Goal: Task Accomplishment & Management: Complete application form

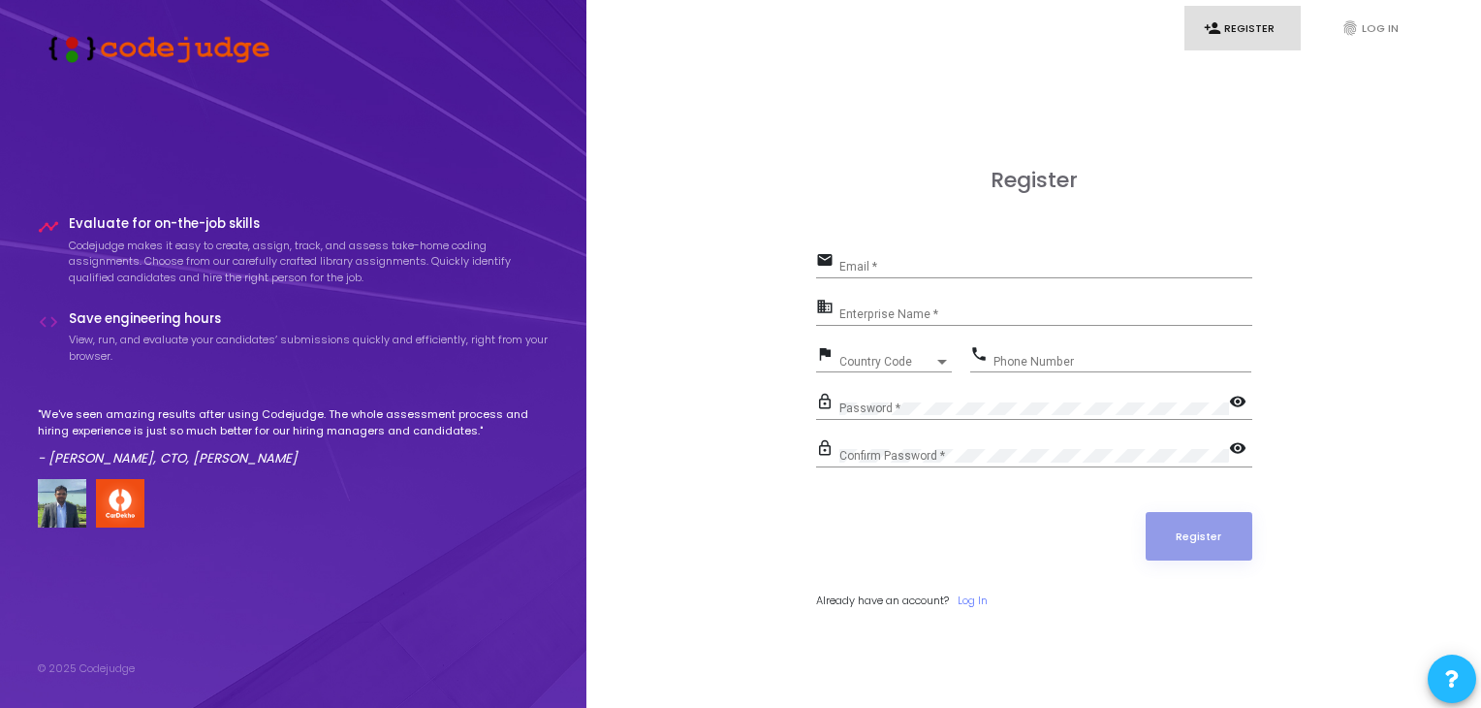
click at [877, 277] on div "Email *" at bounding box center [1045, 262] width 413 height 30
type input "[EMAIL_ADDRESS][DOMAIN_NAME]"
click at [951, 315] on input "Enterprise Name *" at bounding box center [1045, 314] width 413 height 14
paste input "Payoneer - WFM"
type input "Payoneer - WFM"
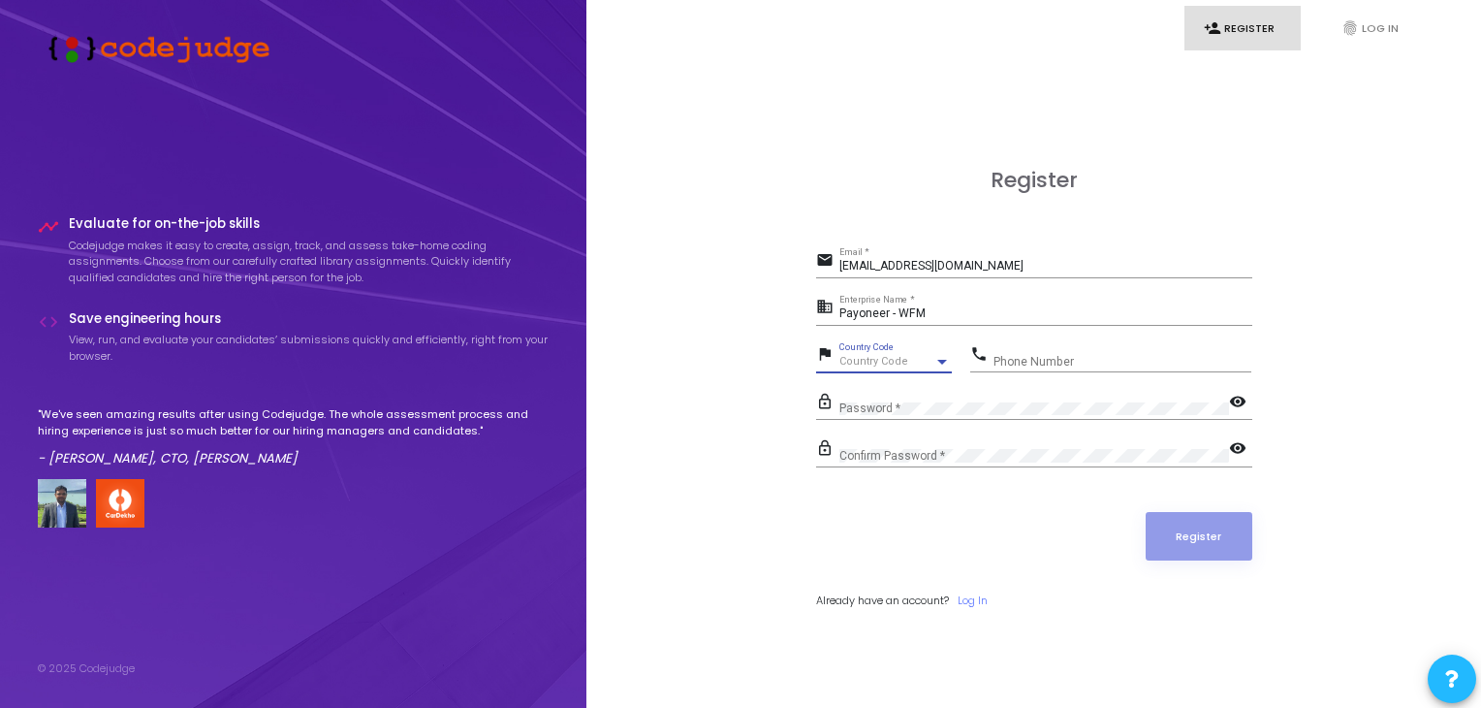
click at [884, 363] on span "Country Code" at bounding box center [873, 361] width 69 height 13
type input "91"
click at [792, 363] on div at bounding box center [740, 354] width 1481 height 708
click at [935, 359] on div at bounding box center [941, 362] width 17 height 16
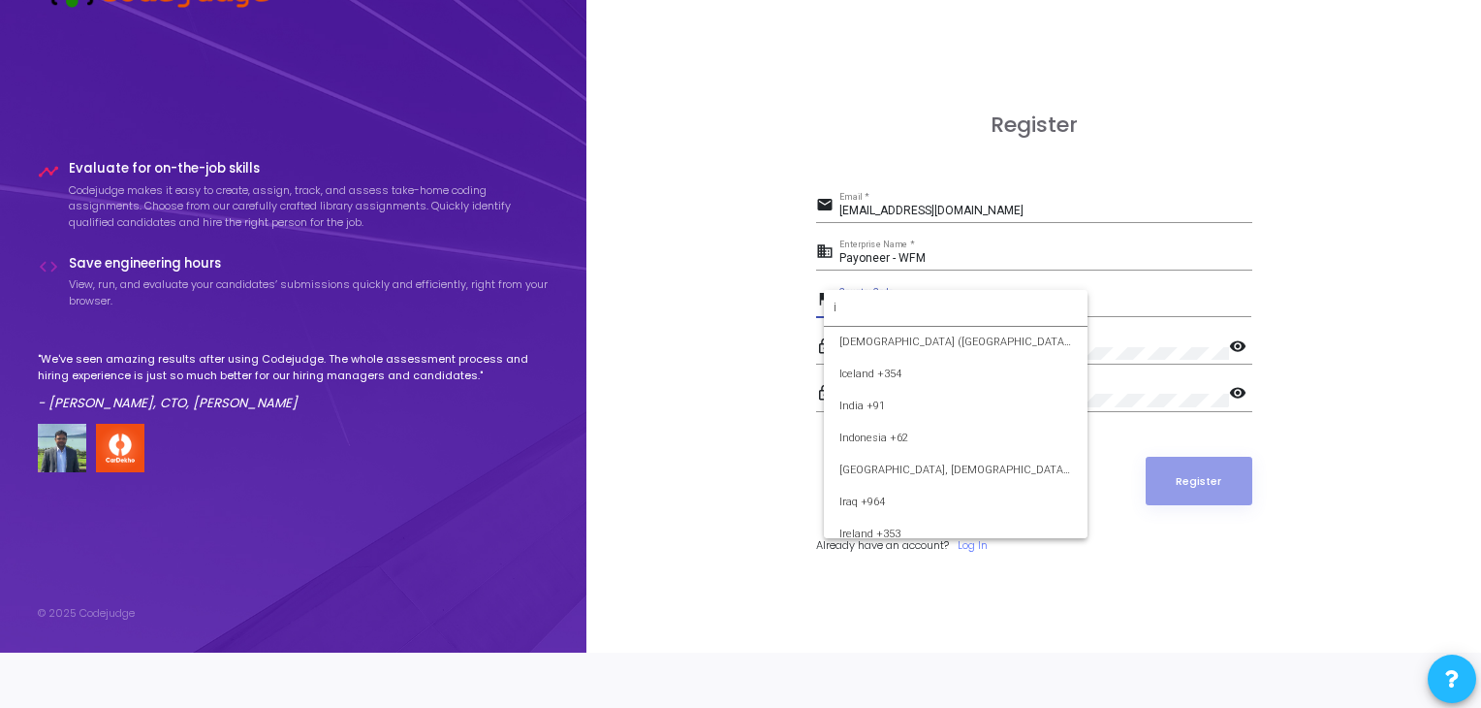
scroll to position [1818, 0]
type input "i"
click at [870, 426] on span "India +91" at bounding box center [955, 411] width 233 height 32
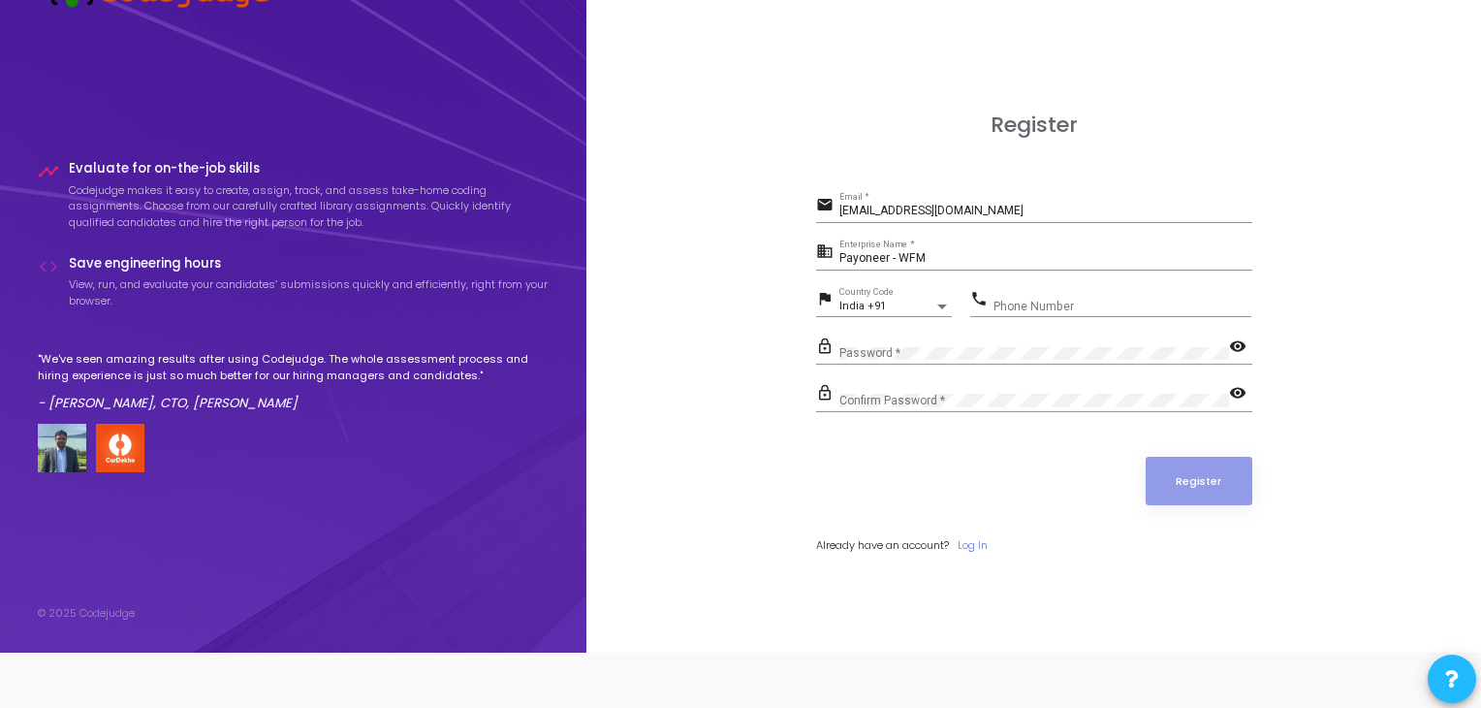
click at [1030, 296] on div "Phone Number" at bounding box center [1123, 302] width 258 height 30
type input "7355150762"
click at [1200, 489] on button "Register" at bounding box center [1199, 481] width 107 height 48
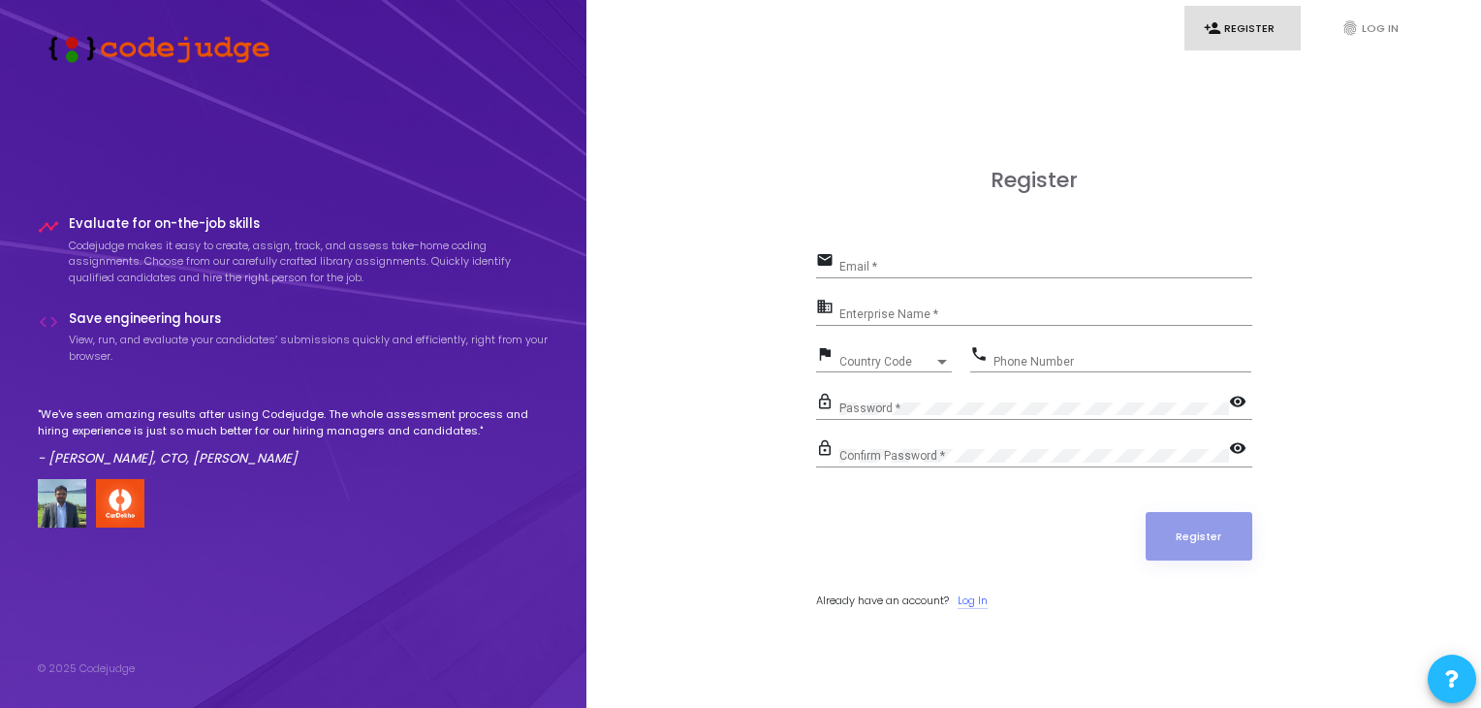
click at [983, 601] on link "Log In" at bounding box center [973, 600] width 30 height 16
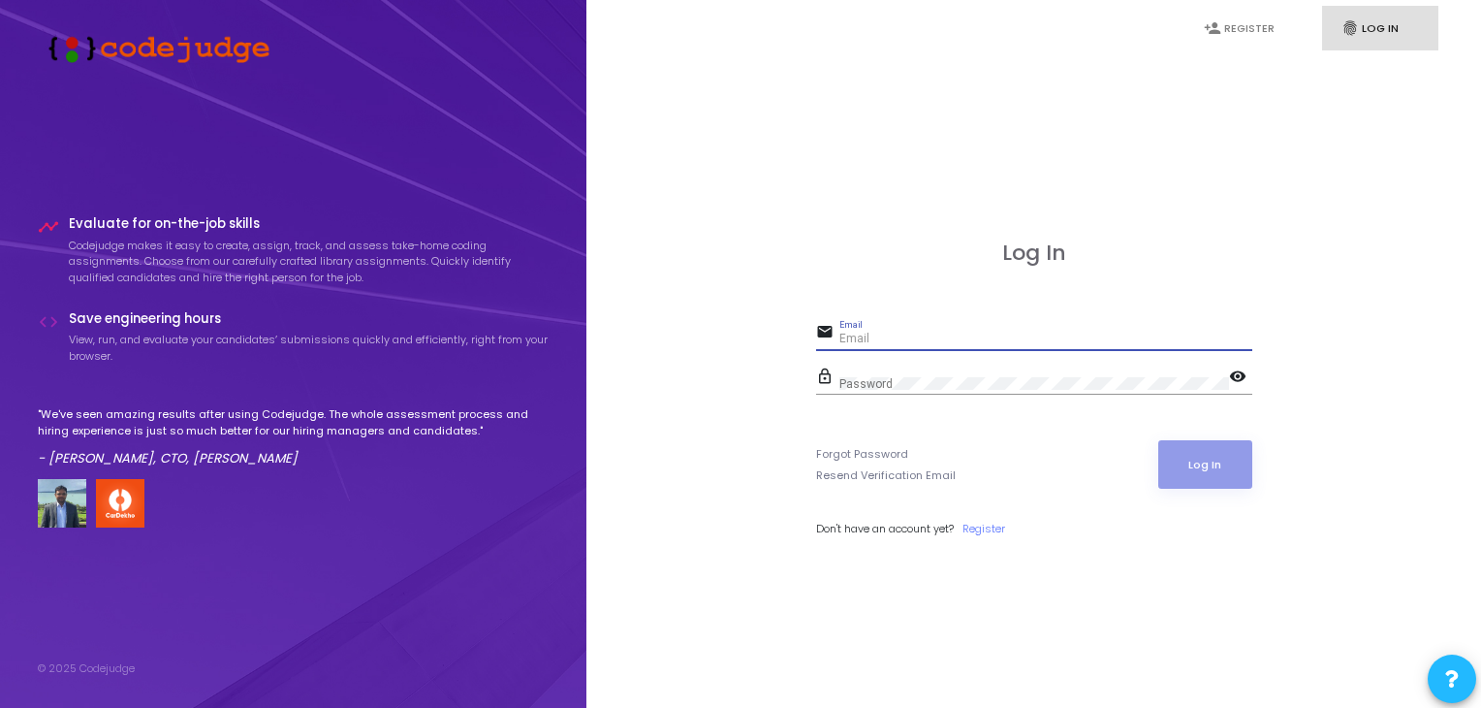
click at [888, 340] on input "Email" at bounding box center [1045, 339] width 413 height 14
click at [868, 452] on link "Forgot Password" at bounding box center [862, 454] width 92 height 16
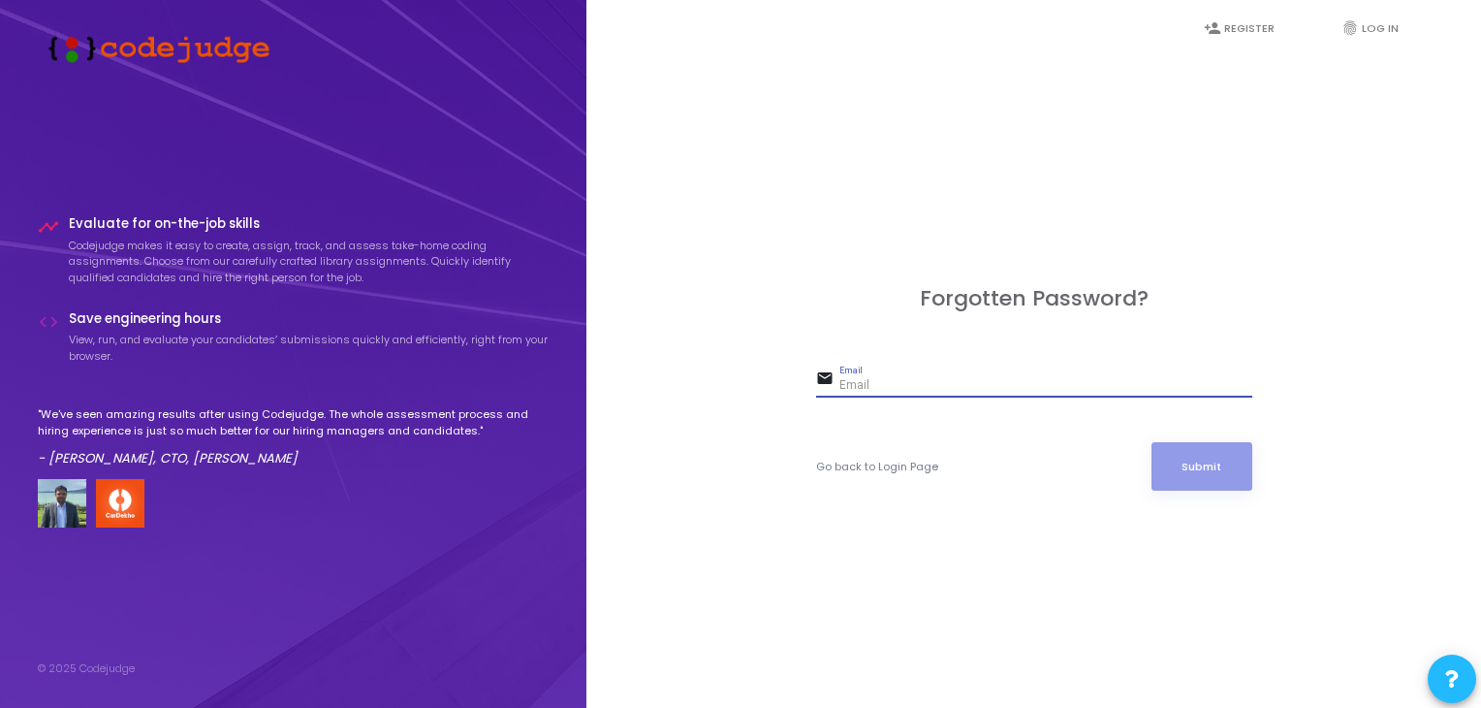
click at [848, 379] on input "Email" at bounding box center [1045, 386] width 413 height 14
type input "[EMAIL_ADDRESS][DOMAIN_NAME]"
click at [1199, 467] on button "Submit" at bounding box center [1202, 466] width 101 height 48
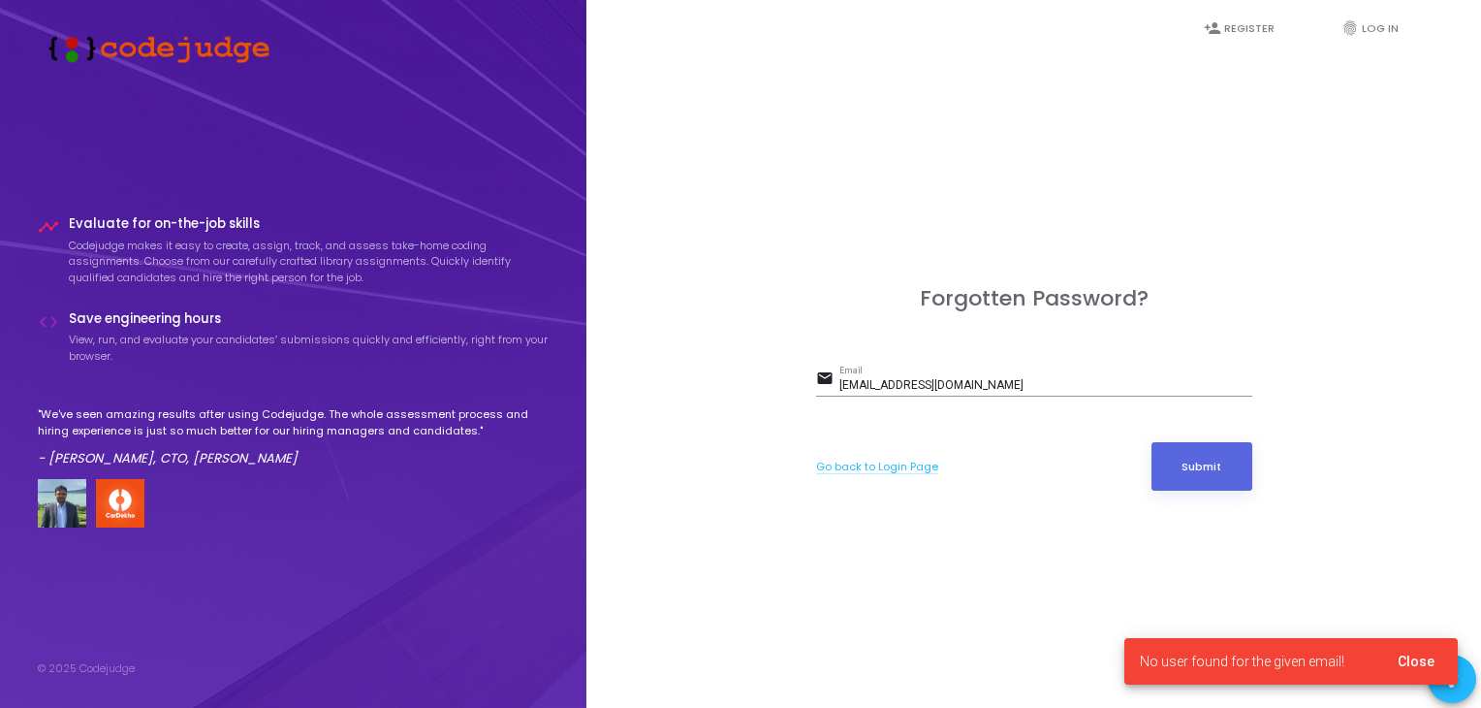
click at [900, 466] on link "Go back to Login Page" at bounding box center [877, 466] width 122 height 16
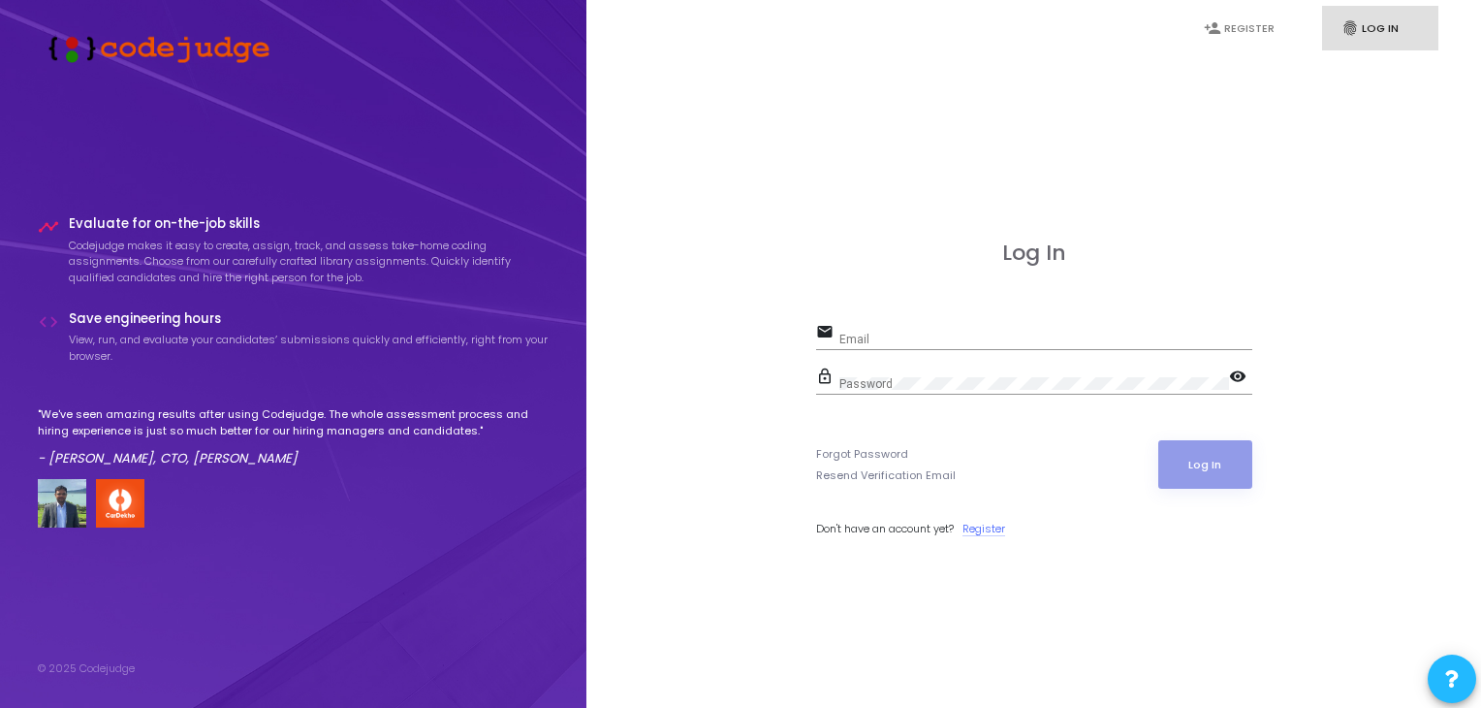
click at [993, 527] on link "Register" at bounding box center [984, 529] width 43 height 16
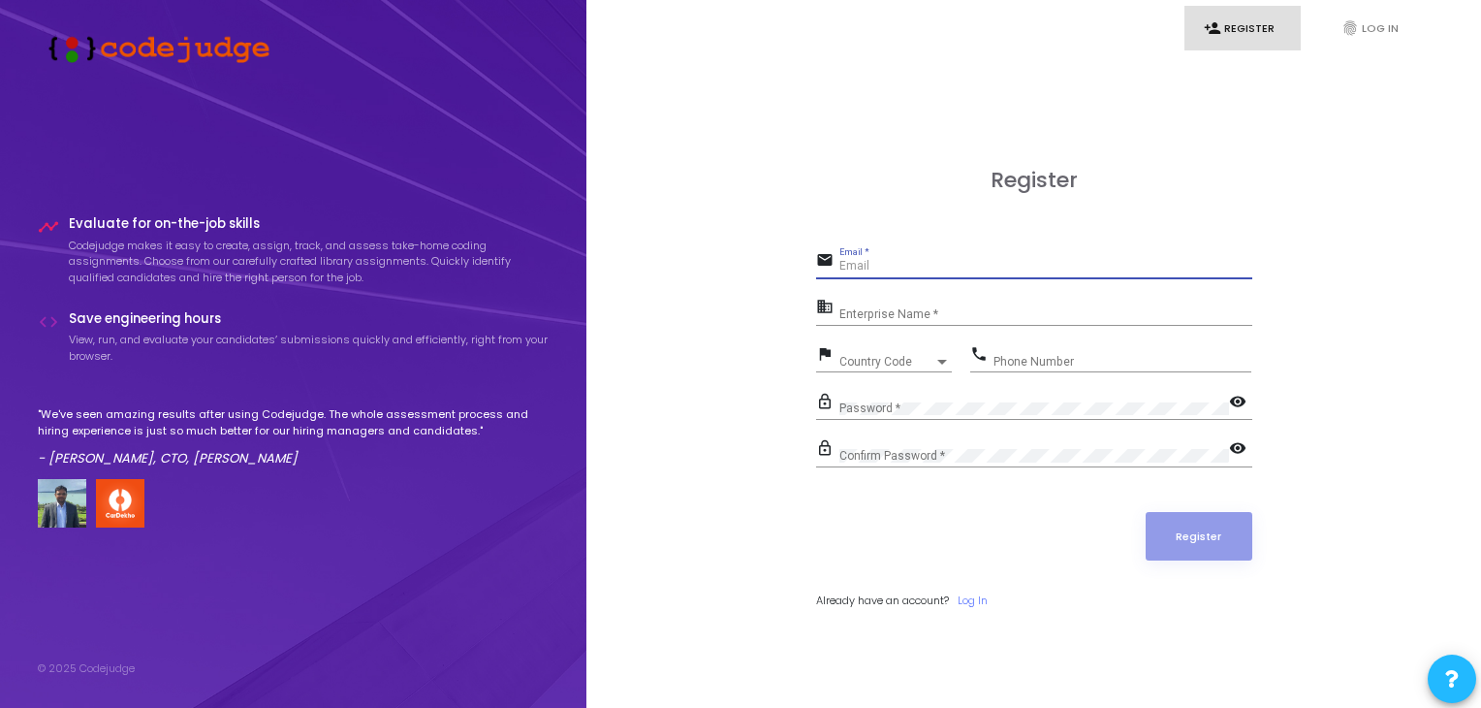
click at [885, 265] on input "Email *" at bounding box center [1045, 267] width 413 height 14
type input "[EMAIL_ADDRESS][DOMAIN_NAME]"
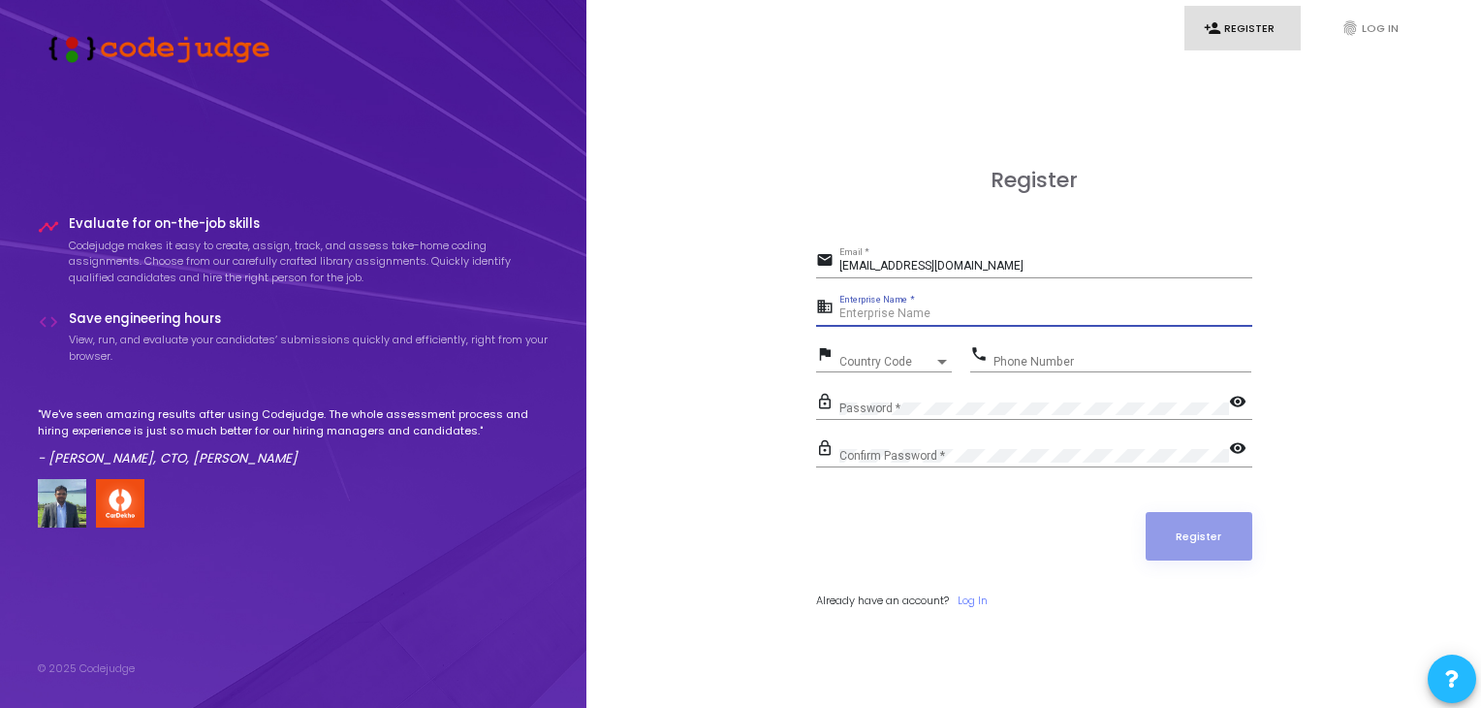
click at [857, 307] on input "Enterprise Name *" at bounding box center [1045, 314] width 413 height 14
paste input "Payoneer - WFM"
type input "Payoneer - WFM"
click at [883, 365] on span "Country Code" at bounding box center [873, 361] width 69 height 13
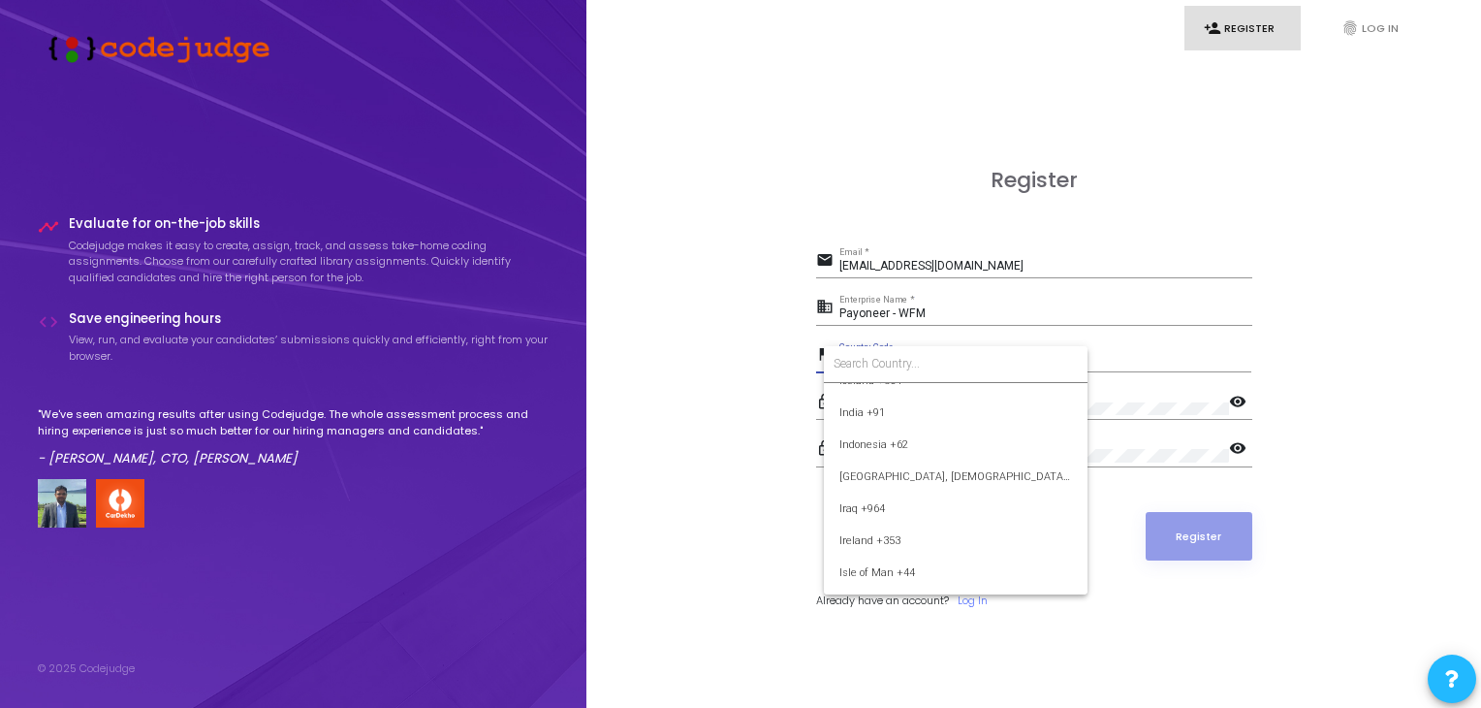
scroll to position [3054, 0]
click at [874, 423] on span "India +91" at bounding box center [955, 415] width 233 height 32
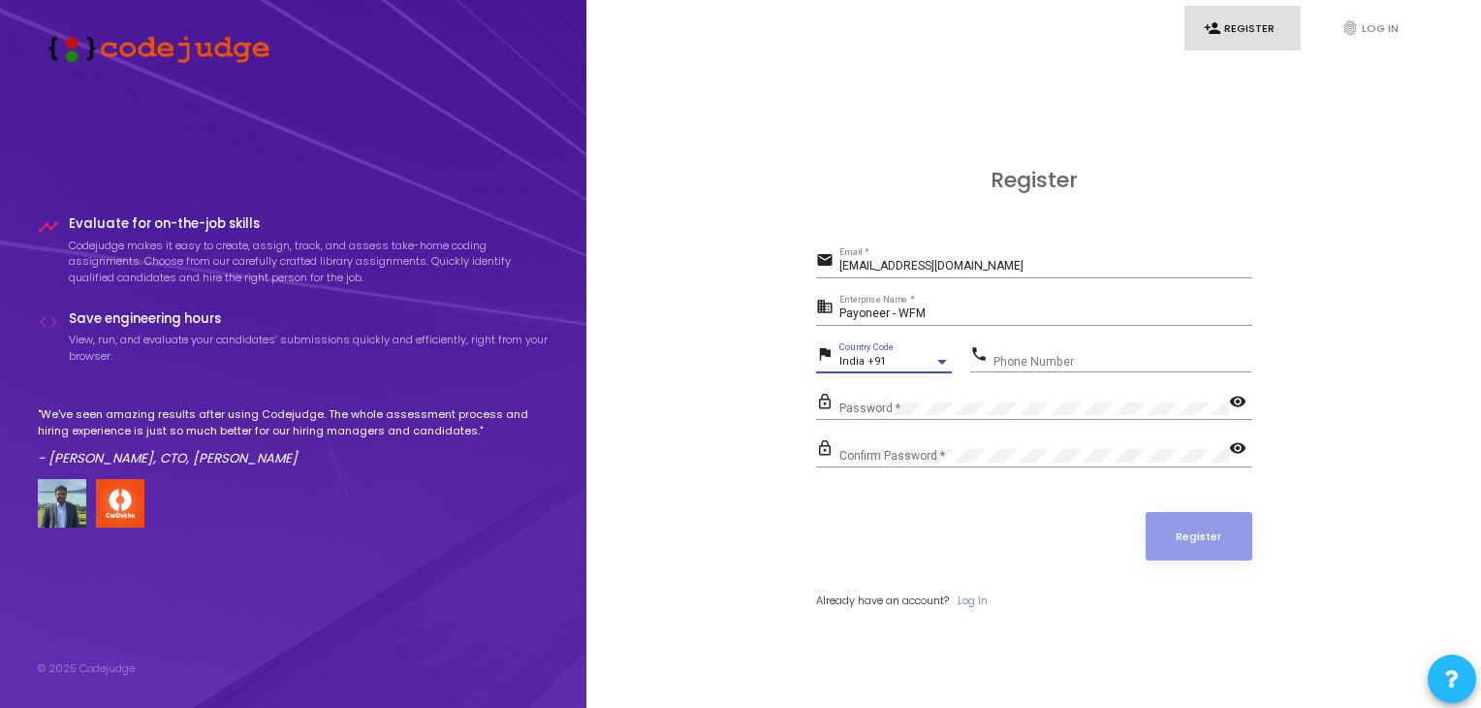
scroll to position [3071, 0]
click at [1038, 362] on input "Phone Number" at bounding box center [1123, 362] width 258 height 14
type input "7355150762"
click at [943, 444] on div "Confirm Password *" at bounding box center [1034, 451] width 390 height 30
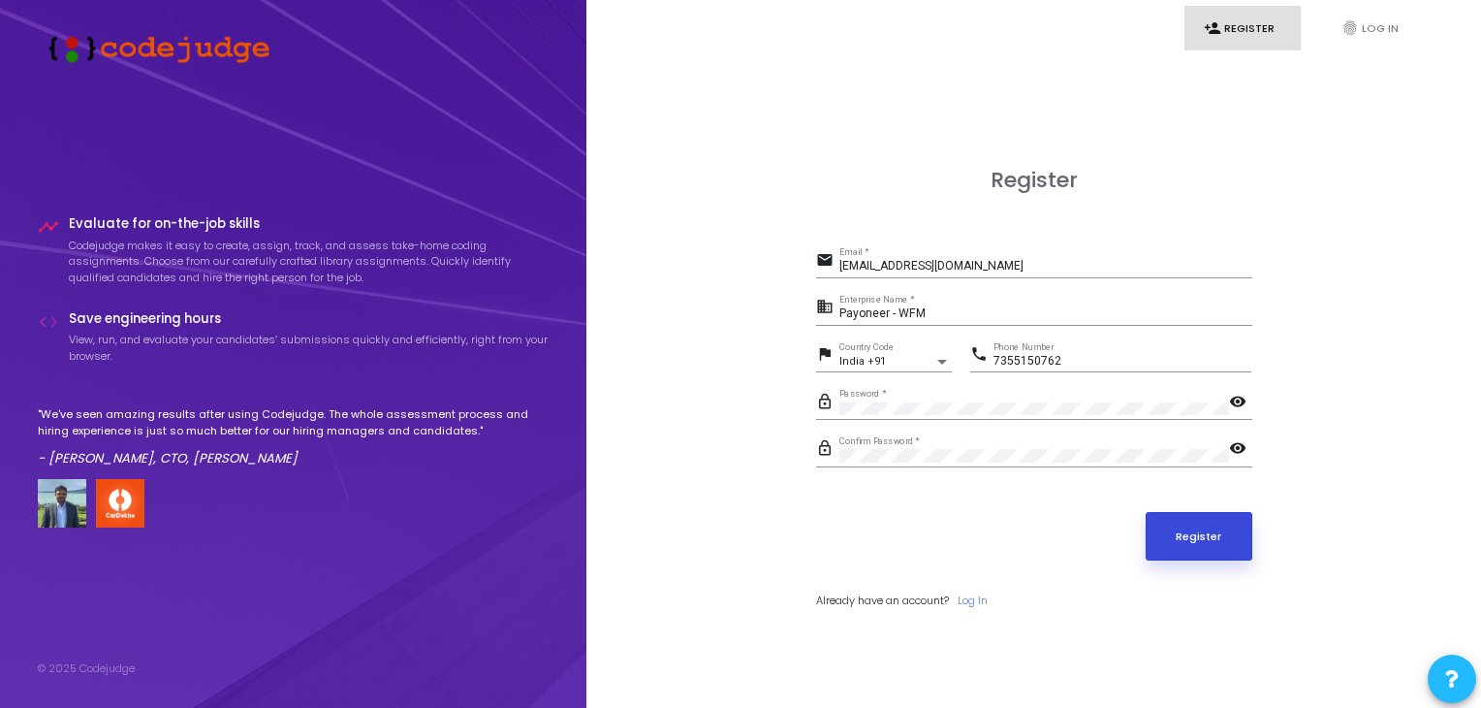
click at [1194, 540] on button "Register" at bounding box center [1199, 536] width 107 height 48
drag, startPoint x: 995, startPoint y: 270, endPoint x: 825, endPoint y: 270, distance: 170.6
click at [825, 270] on div "email 735deepak.v@gmail.com Email *" at bounding box center [1034, 262] width 436 height 31
paste input "aafiyasi@payoneer"
click at [1199, 524] on button "Register" at bounding box center [1199, 536] width 107 height 48
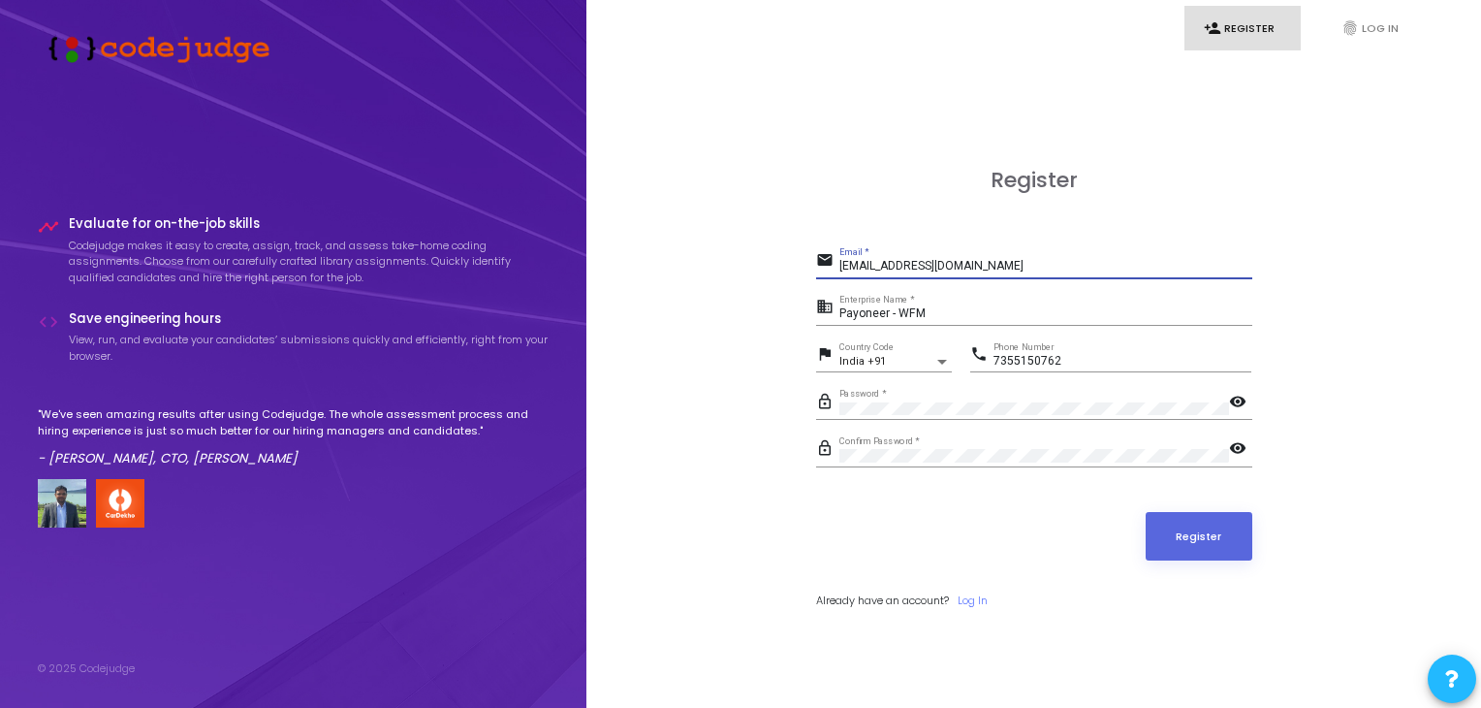
drag, startPoint x: 976, startPoint y: 272, endPoint x: 825, endPoint y: 267, distance: 151.3
click at [825, 267] on div "email aafiyasi@payoneer.com Email *" at bounding box center [1034, 262] width 436 height 31
paste input "gh-mail."
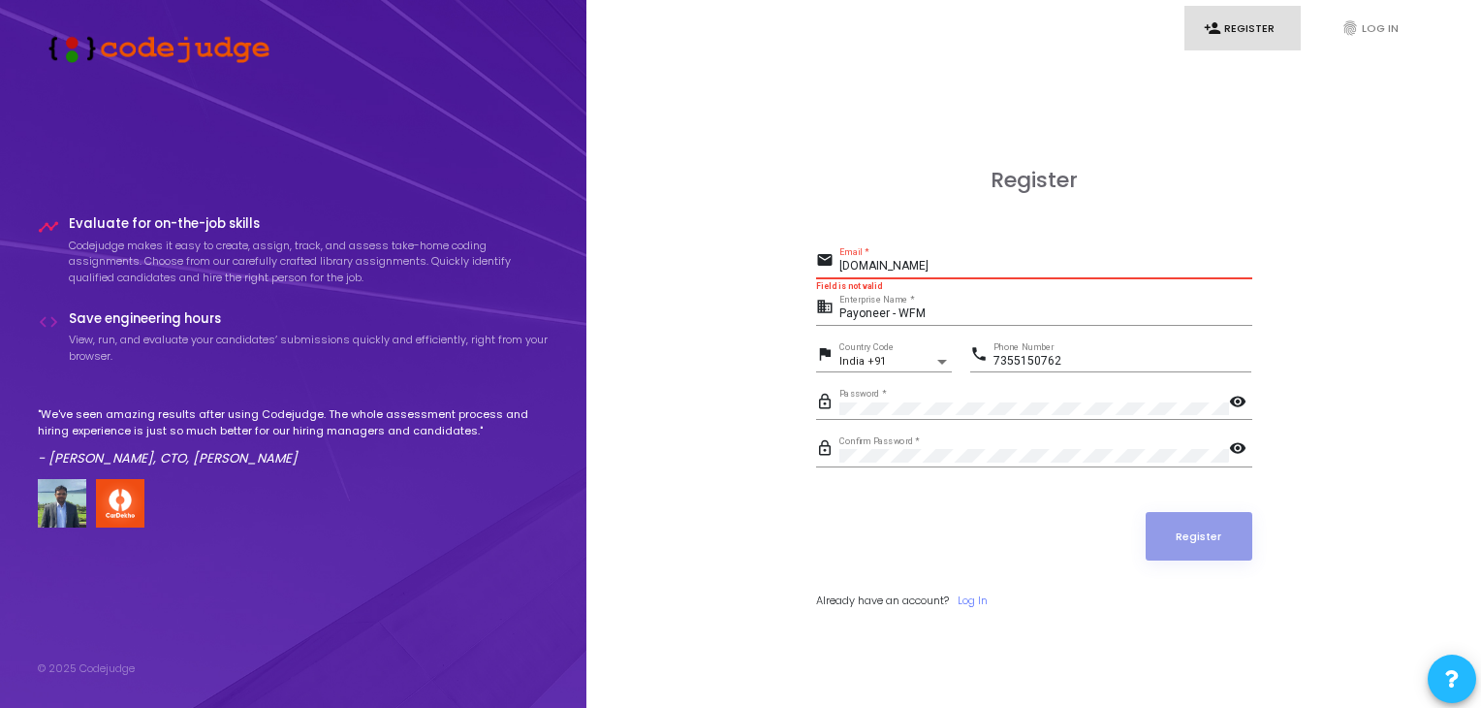
click at [861, 266] on input "gh-mail.payoneer.com" at bounding box center [1045, 267] width 413 height 14
click at [1303, 393] on div "Register email gh-mail.payoneer.com Email * Field is not valid business Payonee…" at bounding box center [1034, 410] width 852 height 708
click at [961, 260] on div "gh-mail.payoneer.com Email *" at bounding box center [1045, 262] width 413 height 30
drag, startPoint x: 962, startPoint y: 268, endPoint x: 840, endPoint y: 261, distance: 121.4
click at [840, 261] on input "gh-mail.payoneer.com" at bounding box center [1045, 267] width 413 height 14
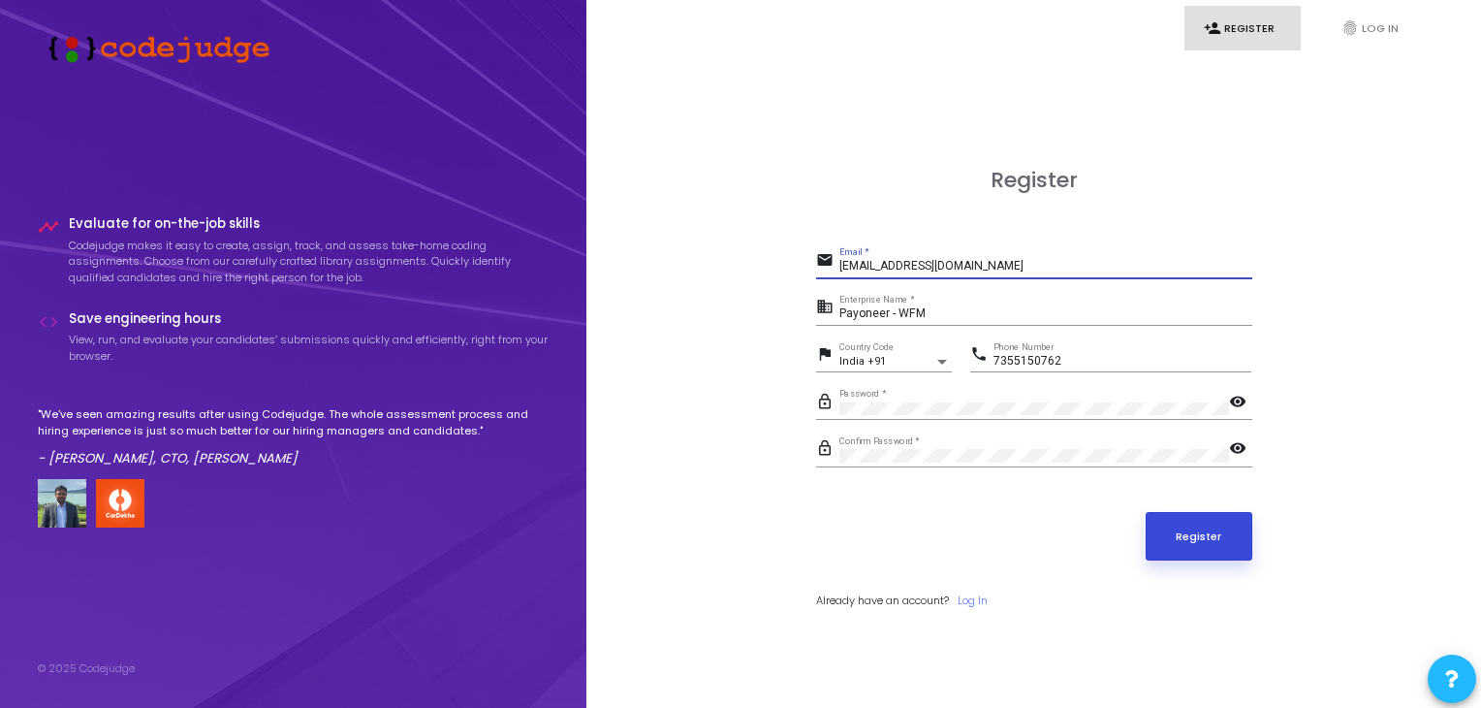
type input "deepakstudy247@gmail.com"
click at [1225, 544] on button "Register" at bounding box center [1199, 536] width 107 height 48
